Goal: Browse casually

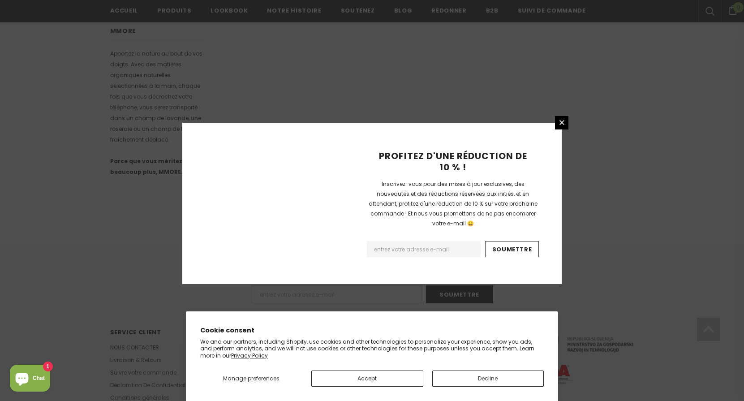
scroll to position [539, 0]
